Goal: Task Accomplishment & Management: Use online tool/utility

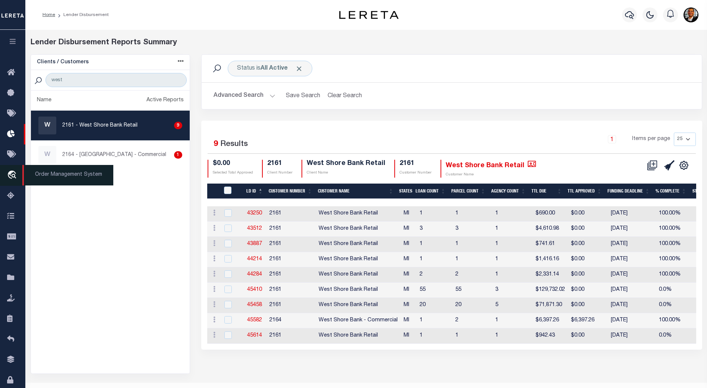
click at [9, 174] on icon "travel_explore" at bounding box center [13, 176] width 12 height 10
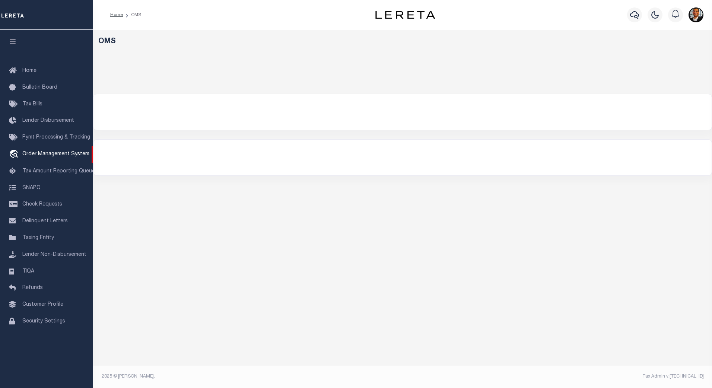
select select "200"
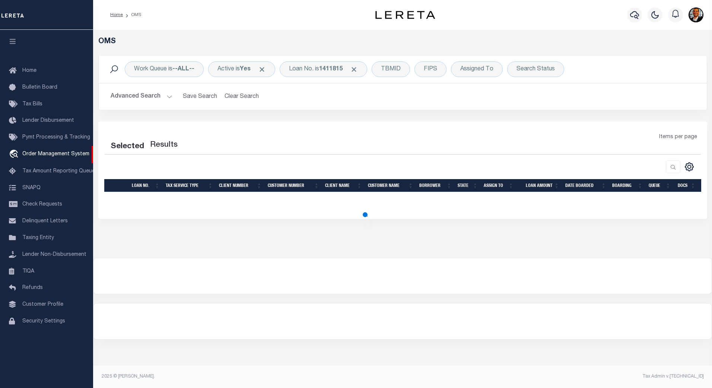
select select "200"
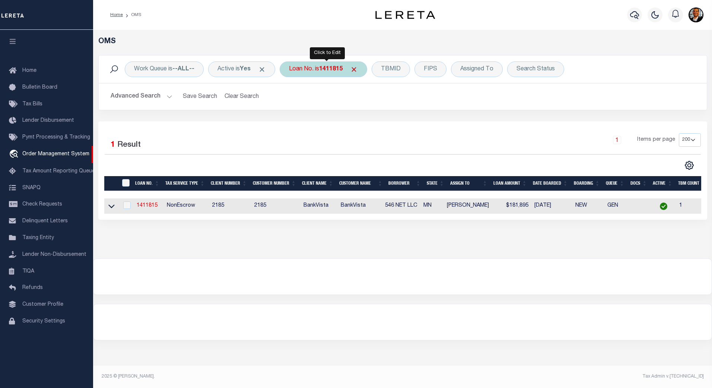
click at [343, 67] on b "1411815" at bounding box center [330, 69] width 23 height 6
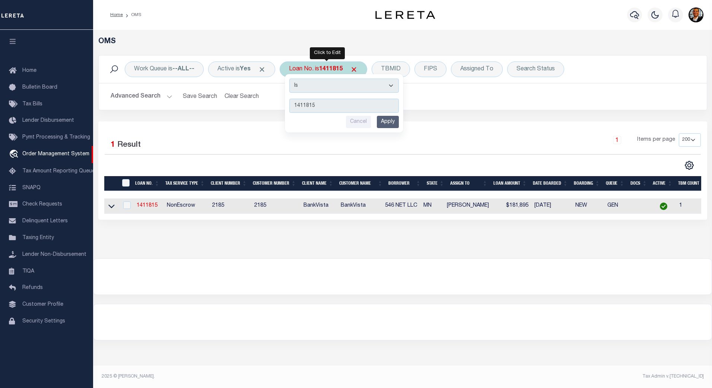
click at [331, 105] on input "1411815" at bounding box center [345, 106] width 110 height 14
type input "1"
type input "1309199422"
click at [392, 119] on input "Apply" at bounding box center [388, 122] width 22 height 12
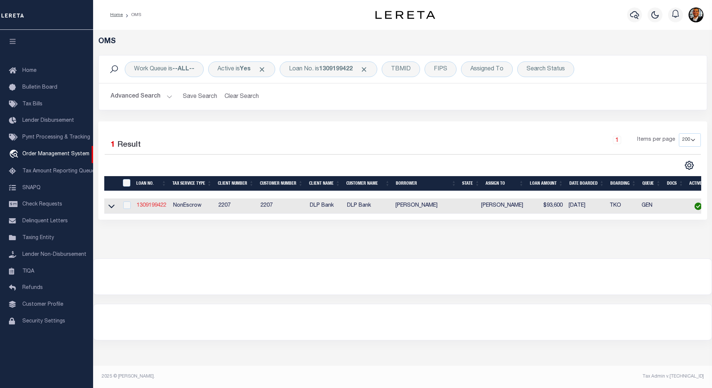
click at [154, 206] on link "1309199422" at bounding box center [152, 205] width 30 height 5
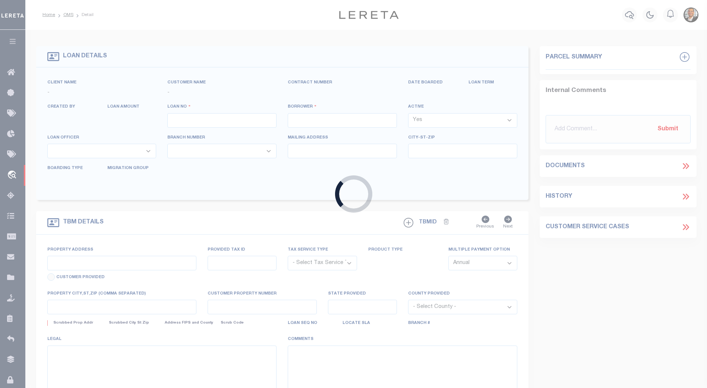
type input "1309199422"
type input "[PERSON_NAME]"
select select
type input "[STREET_ADDRESS]"
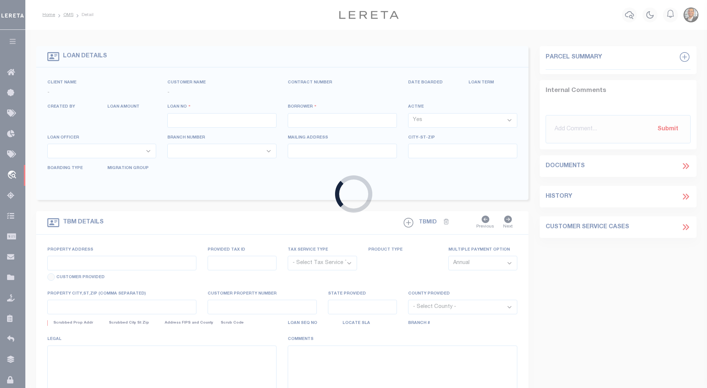
type input "[GEOGRAPHIC_DATA][PERSON_NAME]"
select select "10"
select select "NonEscrow"
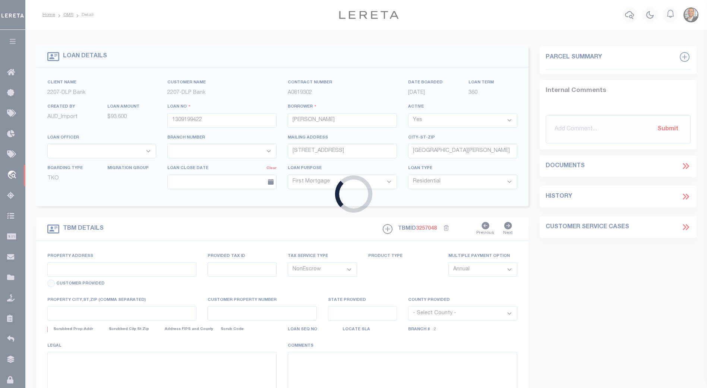
type input "[STREET_ADDRESS]"
select select
type input "[GEOGRAPHIC_DATA][PERSON_NAME]"
type textarea "CO\[MEDICAL_DATA]: 30-06-19-68-000-0070-0 UNION | DWMH LOCATED AT [STREET_ADDRE…"
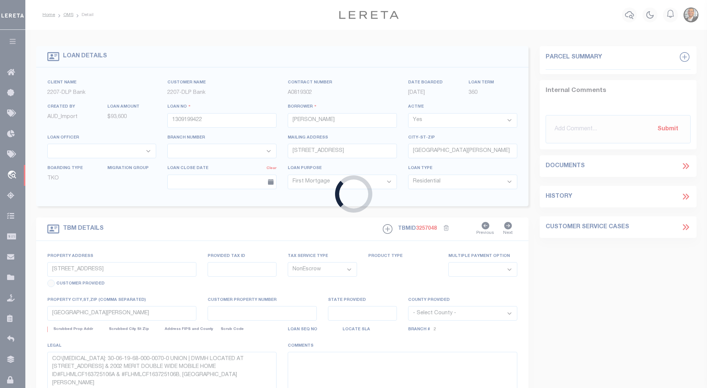
select select "16877"
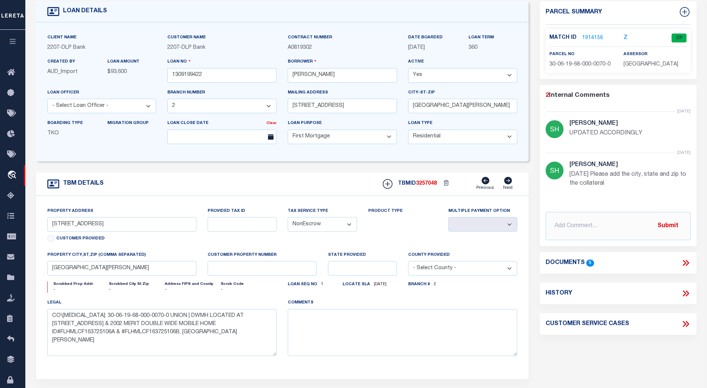
scroll to position [45, 0]
